Goal: Task Accomplishment & Management: Use online tool/utility

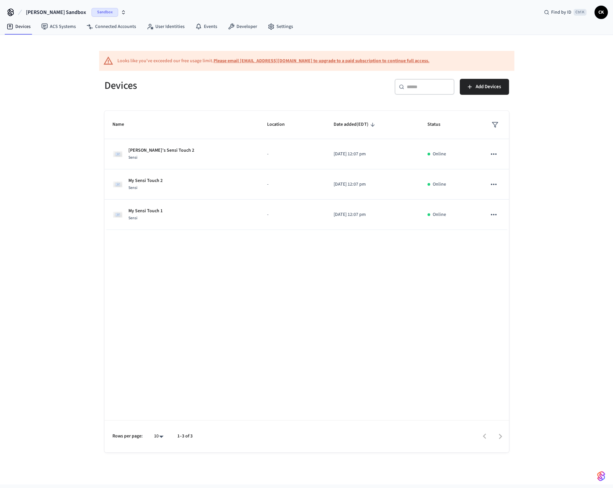
click at [280, 16] on div "Constantine's Sandbox Sandbox Find by ID Ctrl K CK" at bounding box center [306, 9] width 613 height 19
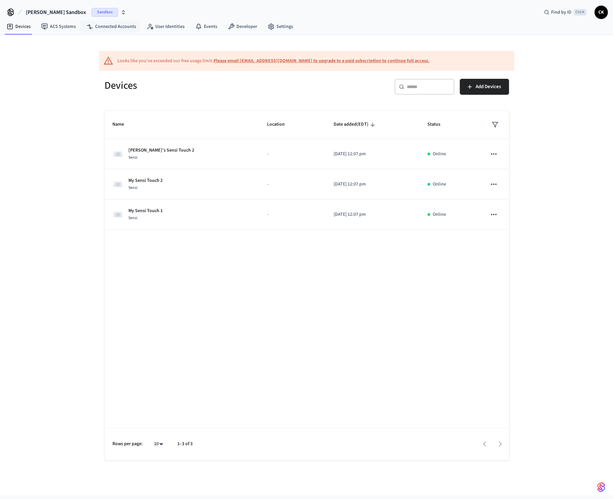
click at [108, 13] on span "Sandbox" at bounding box center [104, 12] width 27 height 9
click at [99, 57] on span "Production" at bounding box center [102, 55] width 27 height 9
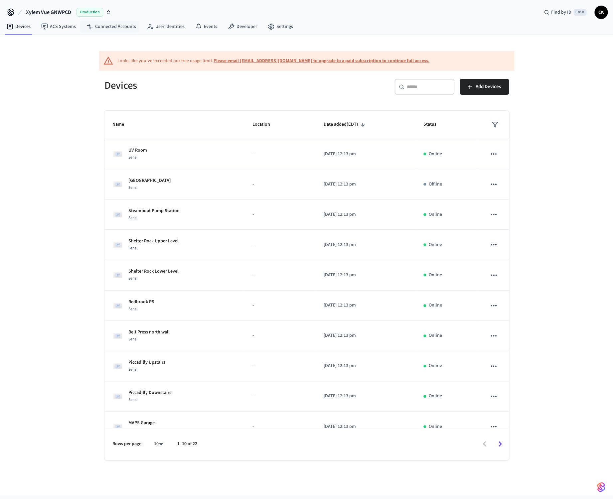
click at [95, 13] on span "Production" at bounding box center [89, 12] width 27 height 9
click at [201, 71] on div "Looks like you've exceeded our free usage limit. Please email [EMAIL_ADDRESS][D…" at bounding box center [306, 61] width 415 height 20
click at [236, 27] on link "Developer" at bounding box center [242, 27] width 40 height 12
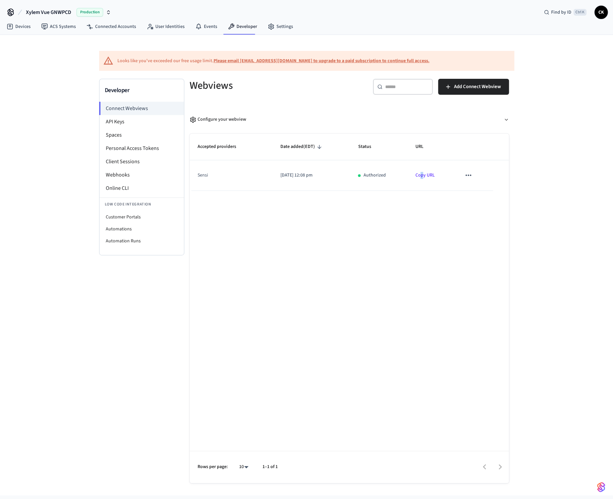
click at [422, 252] on div "Accepted providers Date added (EDT) Status URL sensi [DATE] 12:08 pm Authorized…" at bounding box center [348, 308] width 319 height 349
click at [460, 92] on button "Add Connect Webview" at bounding box center [473, 87] width 71 height 16
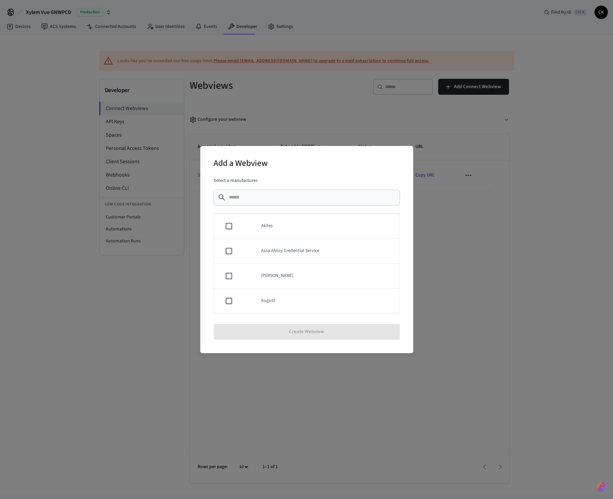
click at [284, 192] on div "​ ​" at bounding box center [306, 197] width 186 height 16
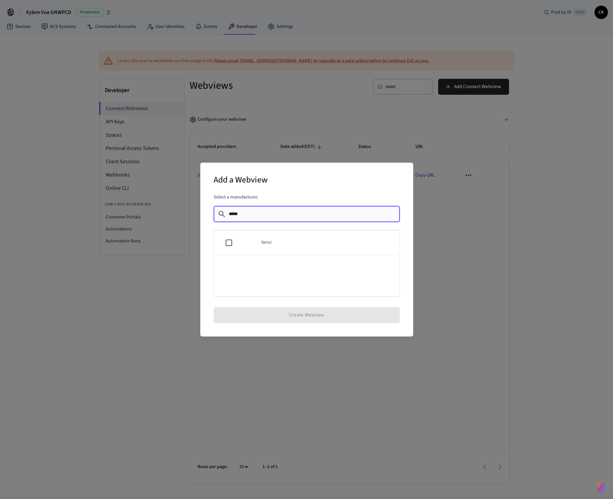
type input "*****"
click at [240, 242] on td "sticky table" at bounding box center [227, 242] width 27 height 25
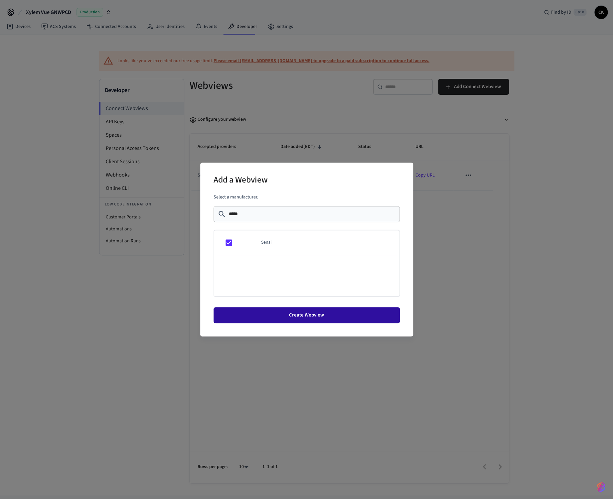
click at [294, 311] on button "Create Webview" at bounding box center [306, 315] width 186 height 16
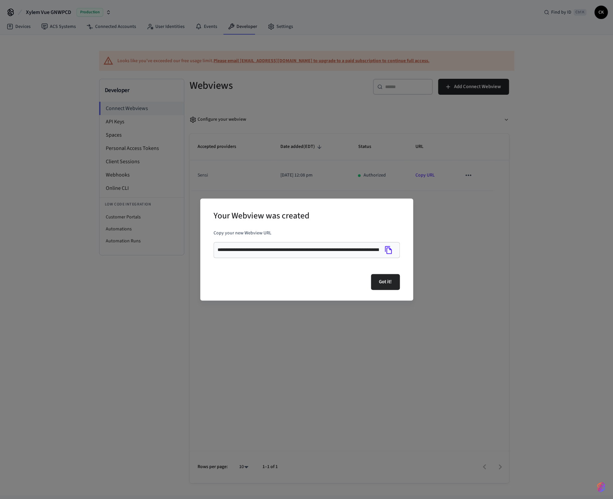
click at [326, 252] on input "**********" at bounding box center [298, 250] width 162 height 7
click at [389, 249] on icon "Copy" at bounding box center [388, 250] width 9 height 9
click at [385, 248] on icon "Copy" at bounding box center [388, 250] width 9 height 9
click at [238, 46] on div "**********" at bounding box center [306, 249] width 613 height 499
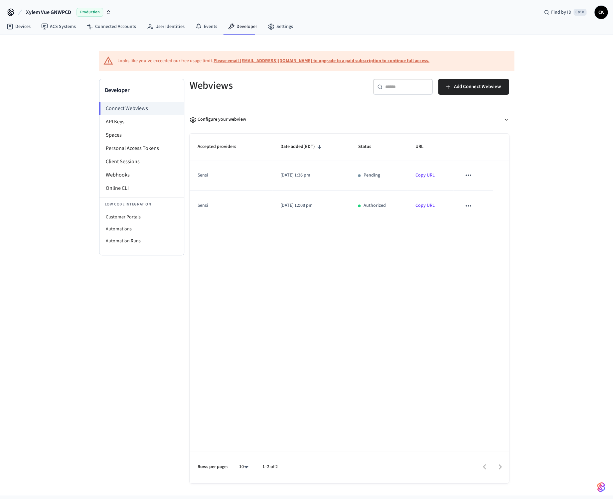
click at [466, 179] on icon "sticky table" at bounding box center [468, 175] width 9 height 9
click at [474, 198] on icon at bounding box center [474, 197] width 3 height 4
